Goal: Task Accomplishment & Management: Use online tool/utility

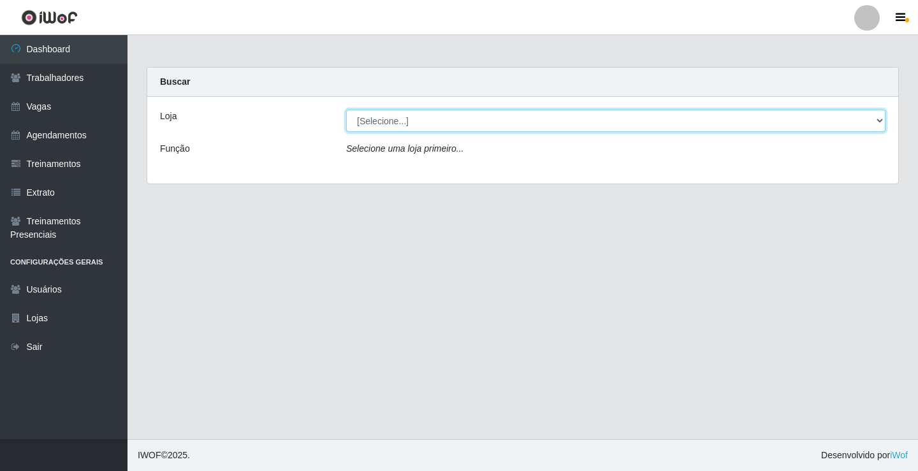
click at [390, 119] on select "[Selecione...] Edilicya Supermercado" at bounding box center [615, 121] width 539 height 22
select select "460"
click at [346, 110] on select "[Selecione...] Edilicya Supermercado" at bounding box center [615, 121] width 539 height 22
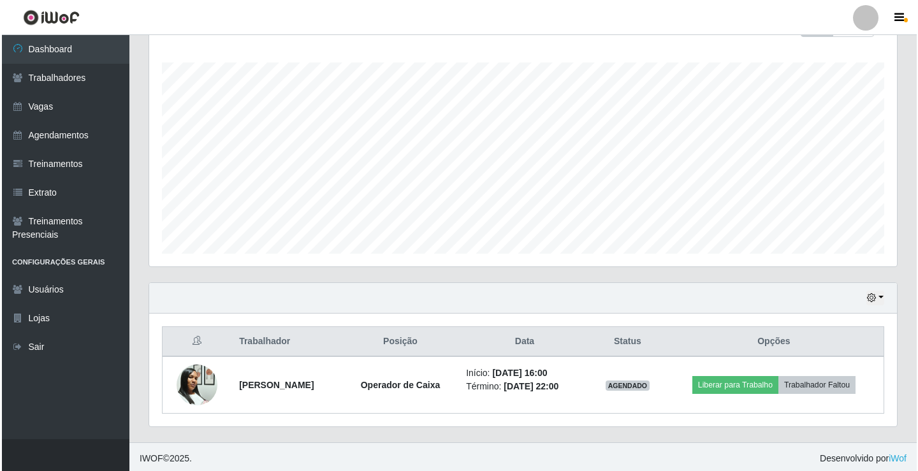
scroll to position [205, 0]
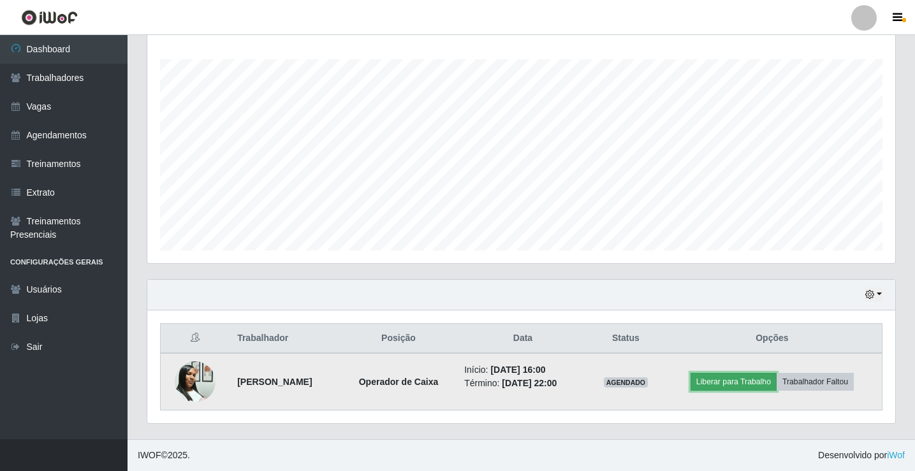
click at [769, 381] on button "Liberar para Trabalho" at bounding box center [733, 382] width 86 height 18
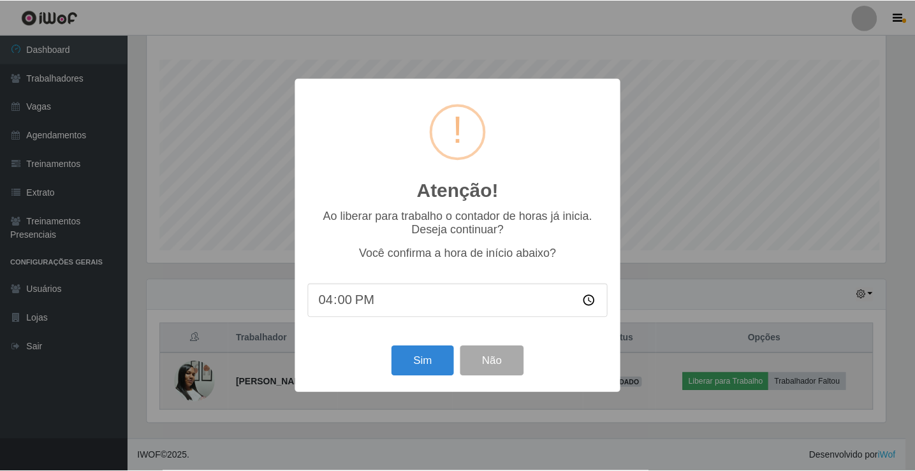
scroll to position [264, 741]
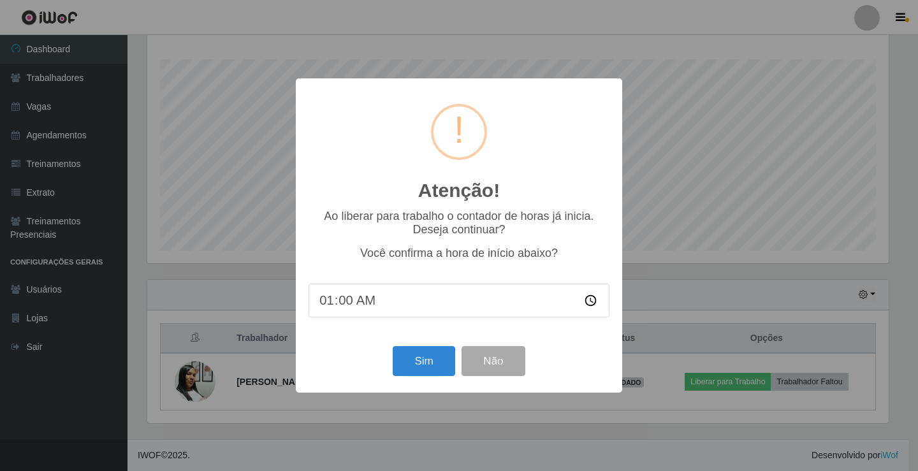
type input "16:00"
click at [423, 366] on button "Sim" at bounding box center [424, 361] width 62 height 30
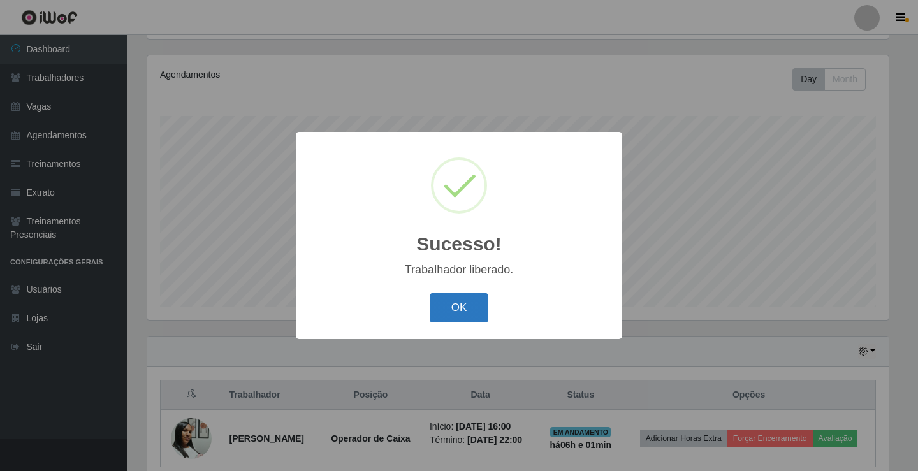
click at [486, 309] on button "OK" at bounding box center [459, 308] width 59 height 30
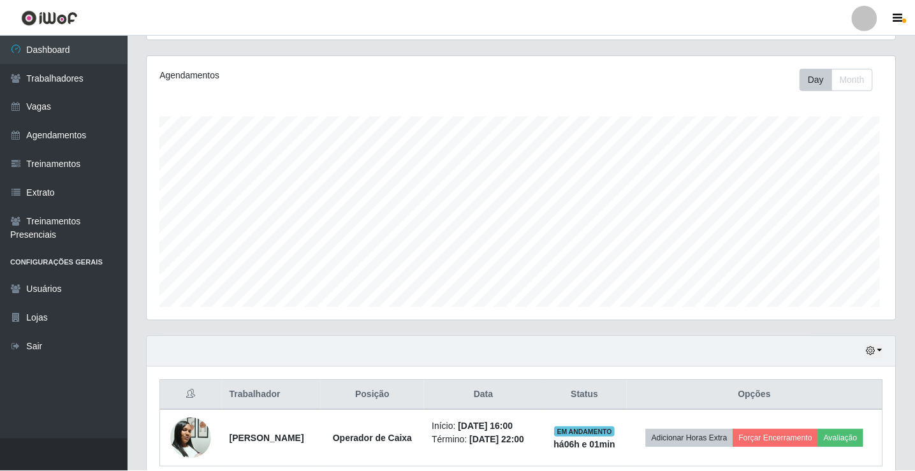
scroll to position [264, 748]
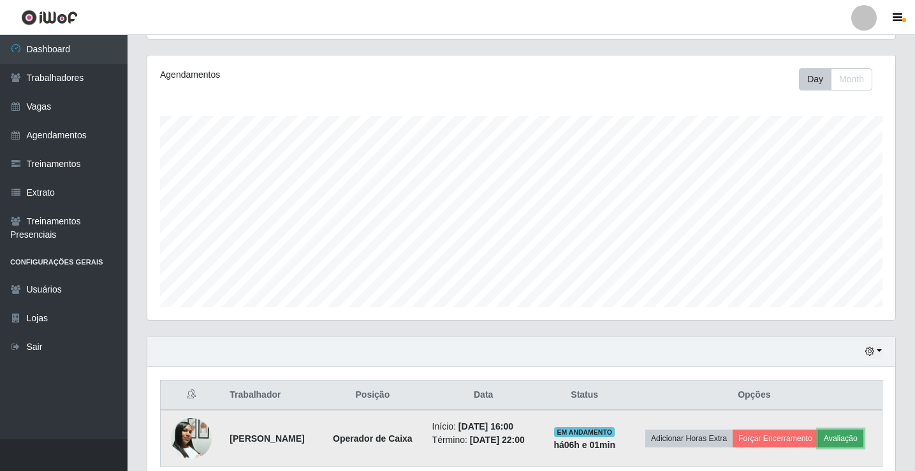
click at [818, 447] on button "Avaliação" at bounding box center [840, 439] width 45 height 18
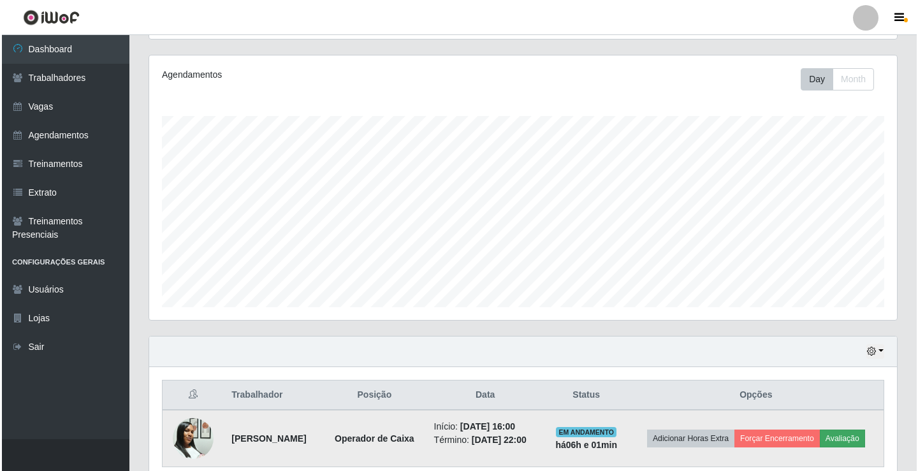
scroll to position [264, 741]
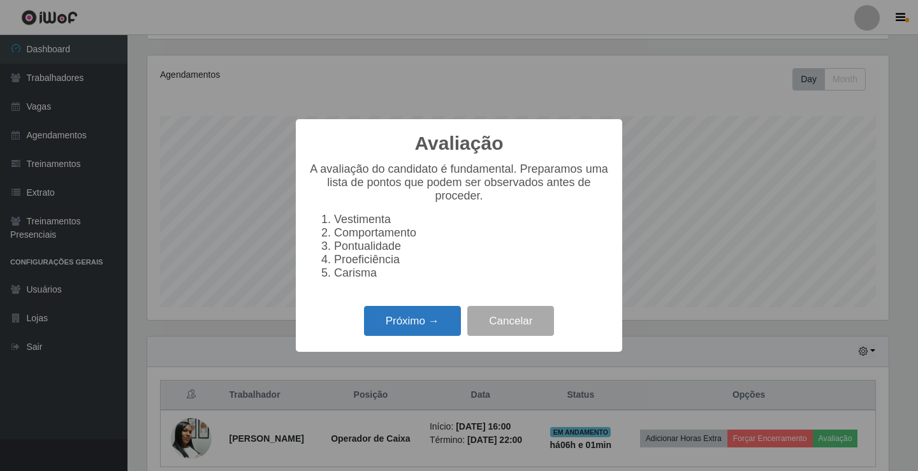
click at [414, 321] on button "Próximo →" at bounding box center [412, 321] width 97 height 30
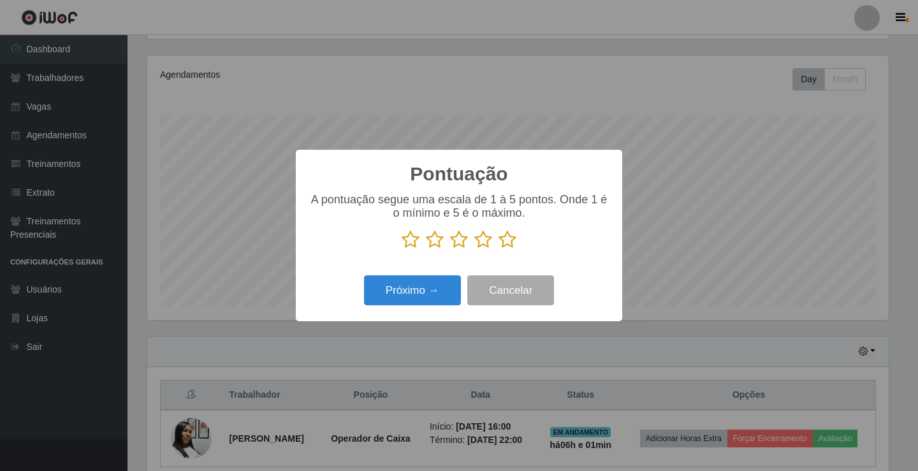
scroll to position [637075, 636598]
click at [509, 238] on icon at bounding box center [507, 239] width 18 height 19
click at [498, 249] on input "radio" at bounding box center [498, 249] width 0 height 0
click at [444, 279] on button "Próximo →" at bounding box center [412, 290] width 97 height 30
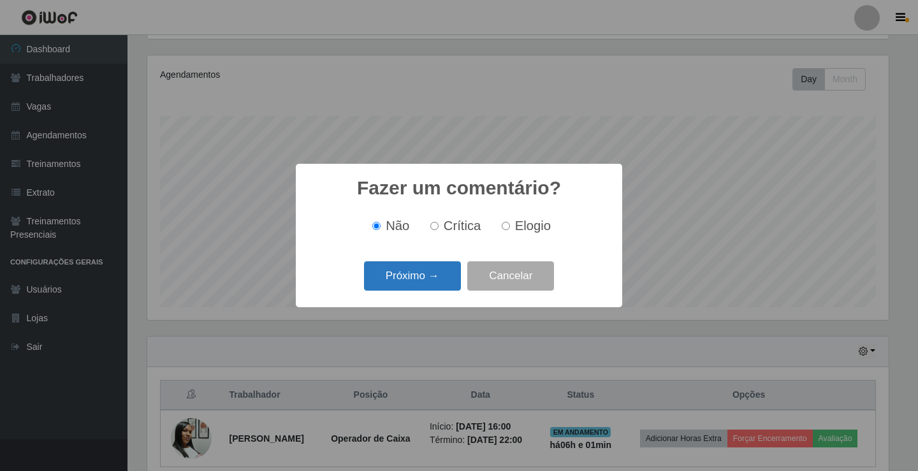
click at [428, 273] on button "Próximo →" at bounding box center [412, 276] width 97 height 30
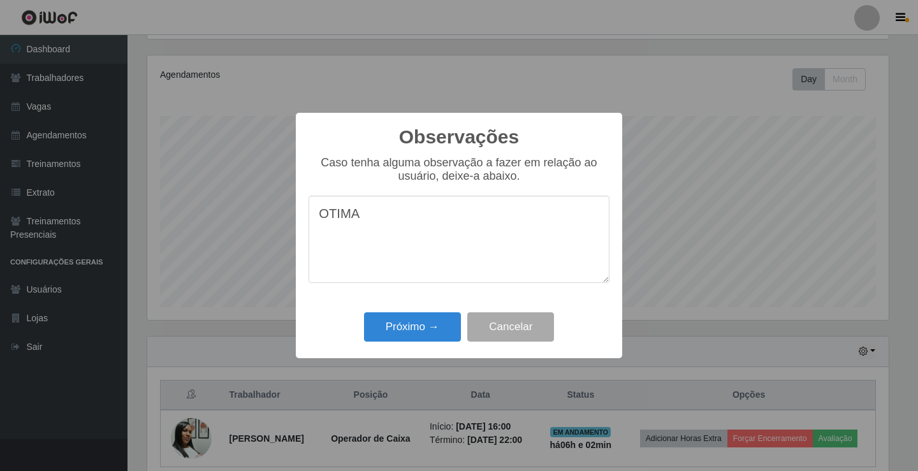
type textarea "OTIMA"
drag, startPoint x: 442, startPoint y: 313, endPoint x: 437, endPoint y: 319, distance: 7.7
click at [439, 315] on div "Próximo → Cancelar" at bounding box center [458, 326] width 301 height 36
click at [435, 321] on button "Próximo →" at bounding box center [412, 327] width 97 height 30
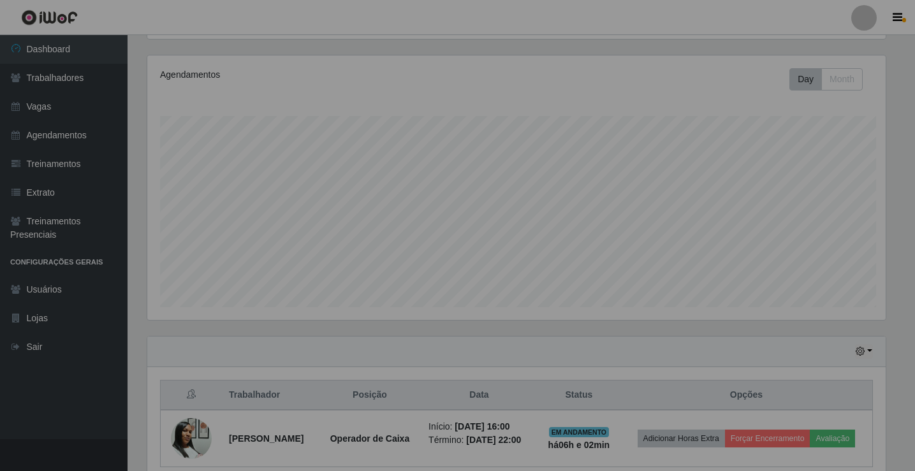
scroll to position [264, 748]
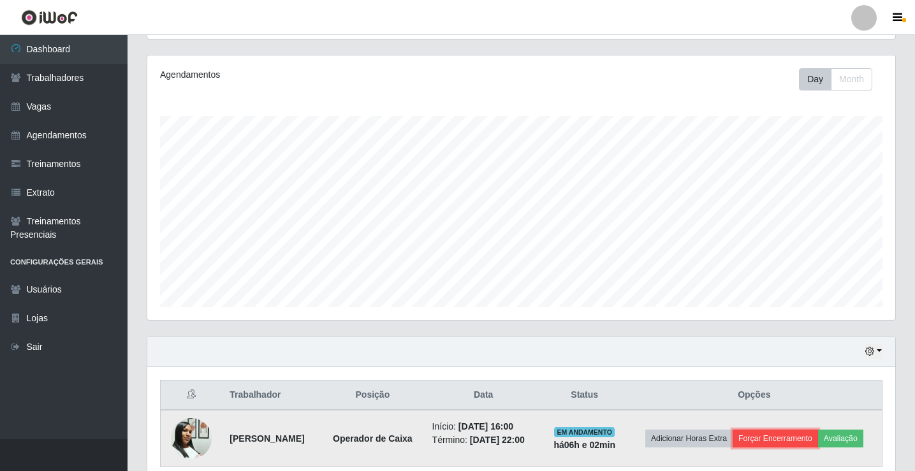
click at [807, 440] on button "Forçar Encerramento" at bounding box center [774, 439] width 85 height 18
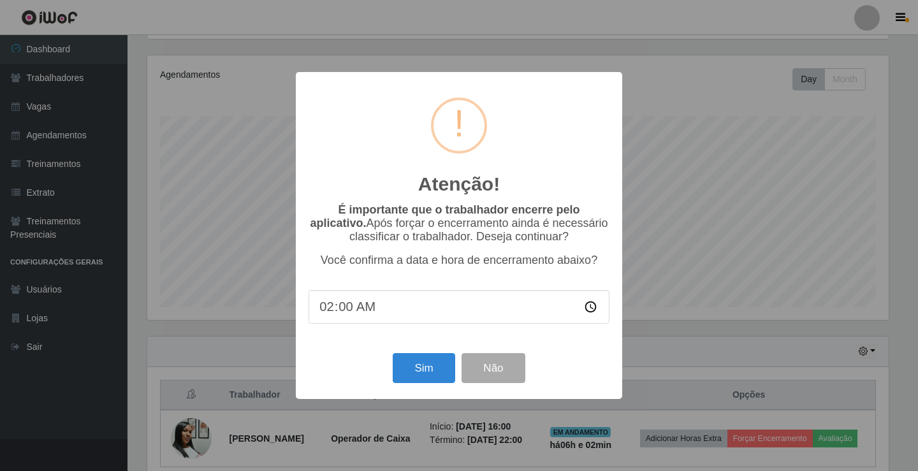
type input "22:00"
click at [421, 364] on button "Sim" at bounding box center [424, 368] width 62 height 30
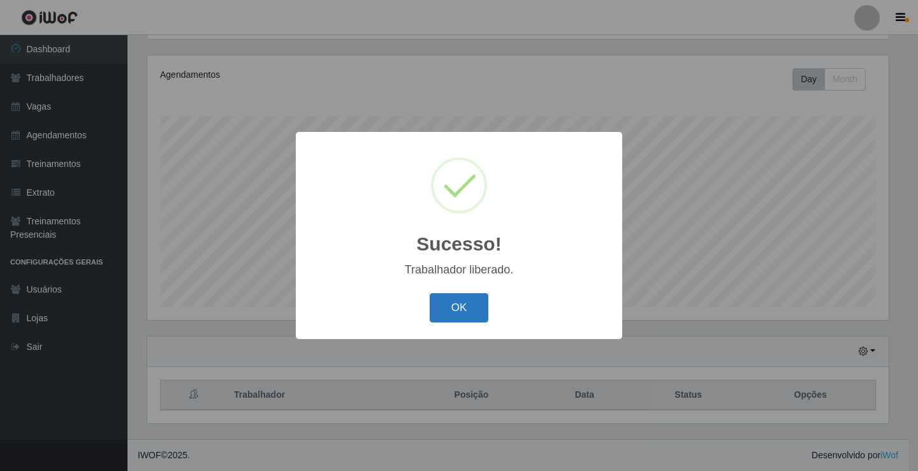
click at [461, 298] on button "OK" at bounding box center [459, 308] width 59 height 30
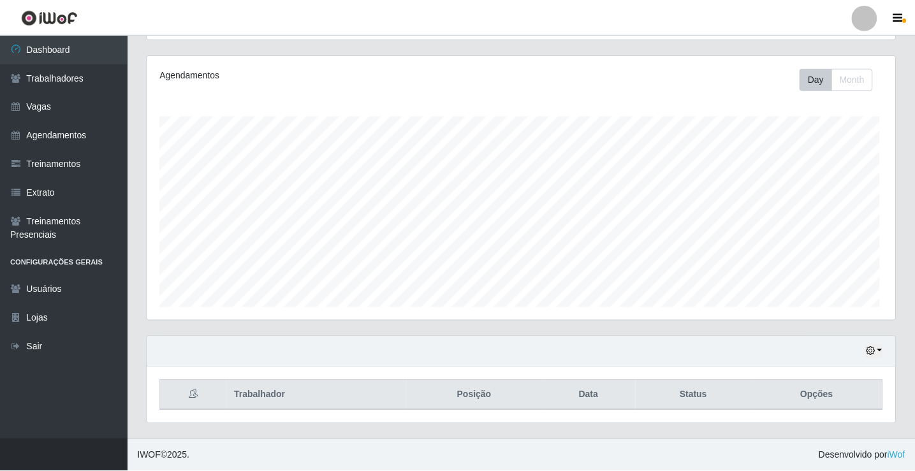
scroll to position [264, 748]
